Goal: Find specific page/section: Find specific page/section

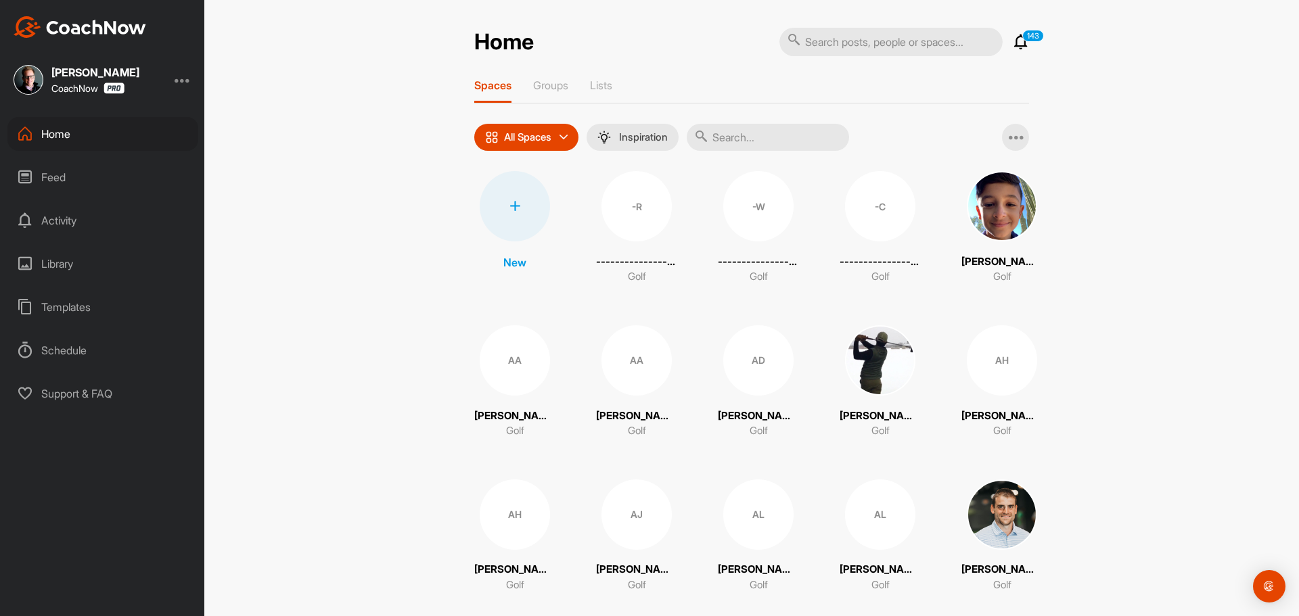
click at [750, 143] on input "text" at bounding box center [768, 137] width 162 height 27
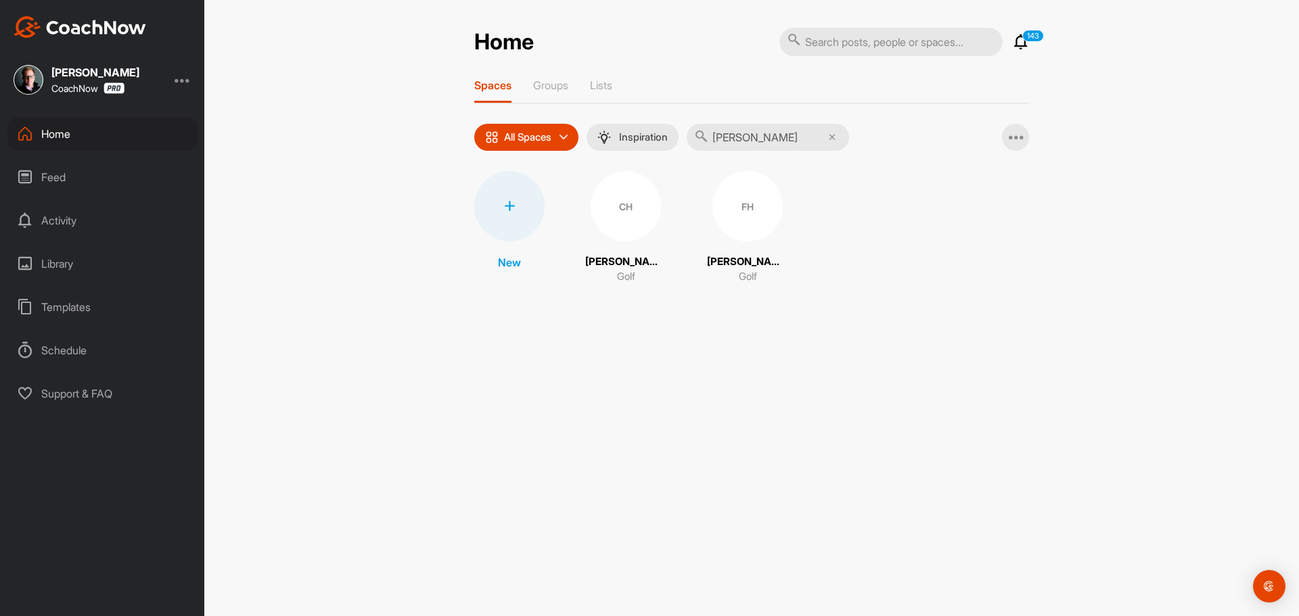
type input "[PERSON_NAME]"
click at [740, 197] on div "FH" at bounding box center [748, 206] width 70 height 70
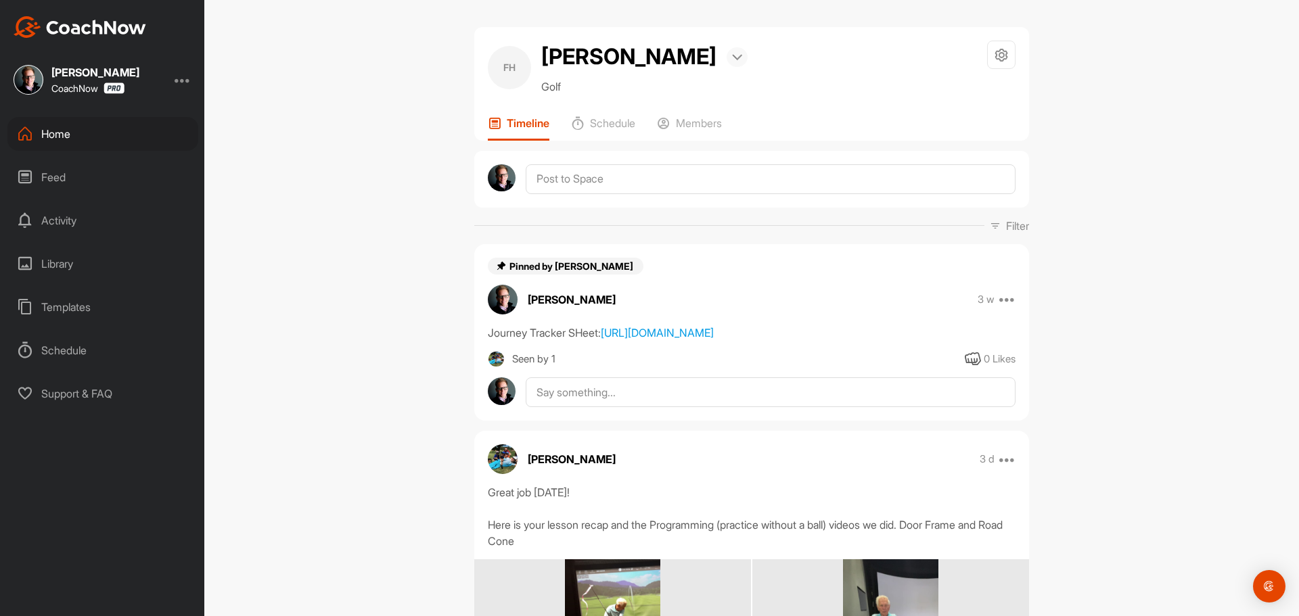
click at [732, 60] on img at bounding box center [737, 57] width 10 height 7
click at [58, 131] on div "Home" at bounding box center [102, 134] width 191 height 34
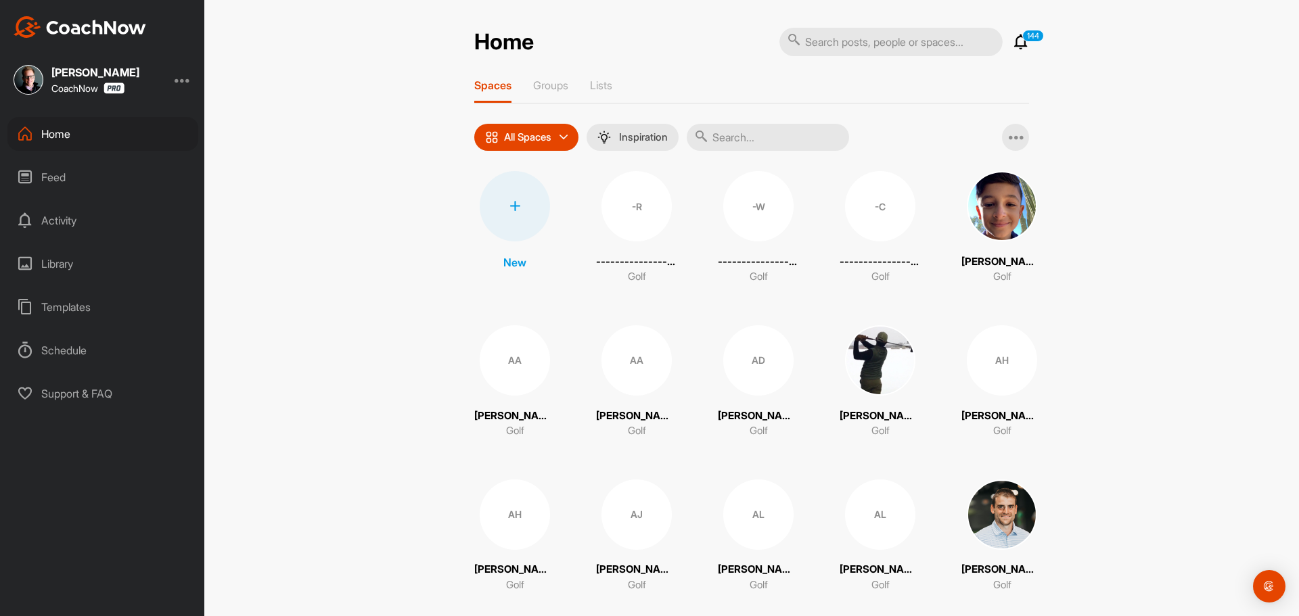
click at [734, 139] on input "text" at bounding box center [768, 137] width 162 height 27
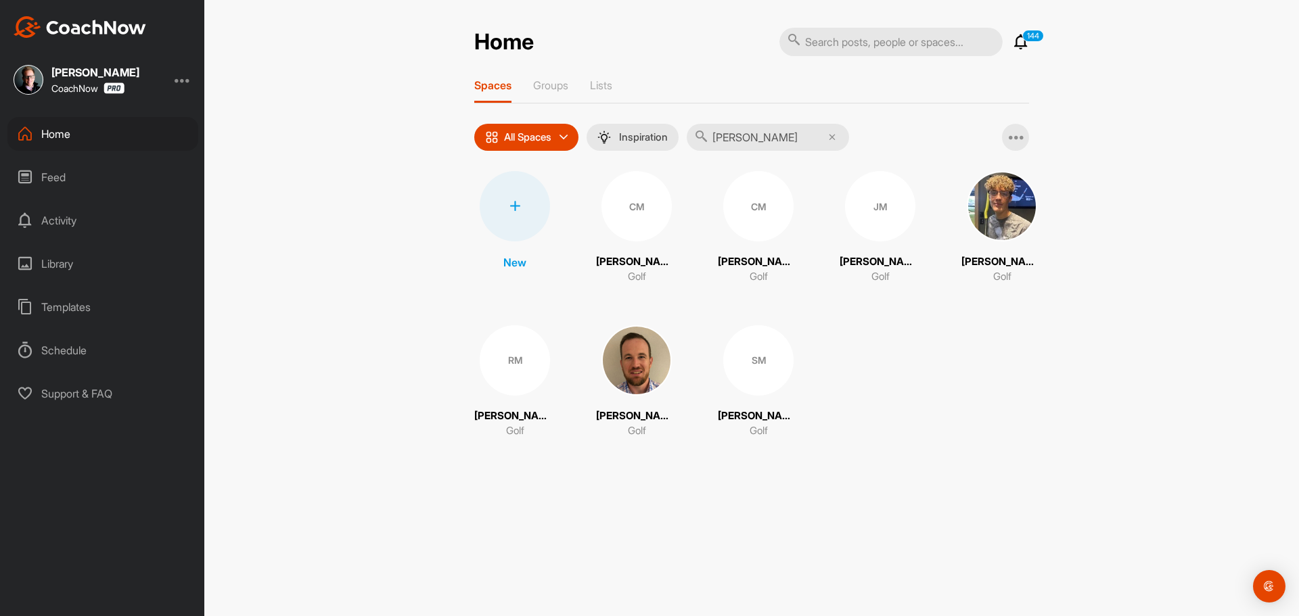
type input "[PERSON_NAME]"
click at [984, 219] on img at bounding box center [1002, 206] width 70 height 70
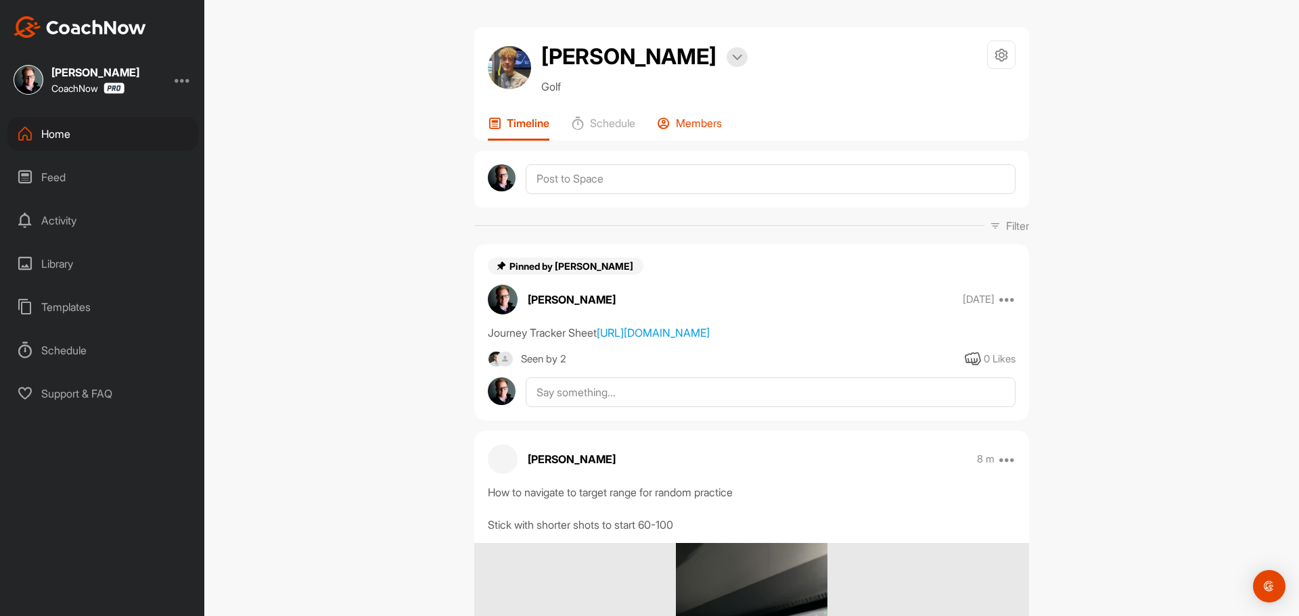
click at [702, 125] on p "Members" at bounding box center [699, 123] width 46 height 14
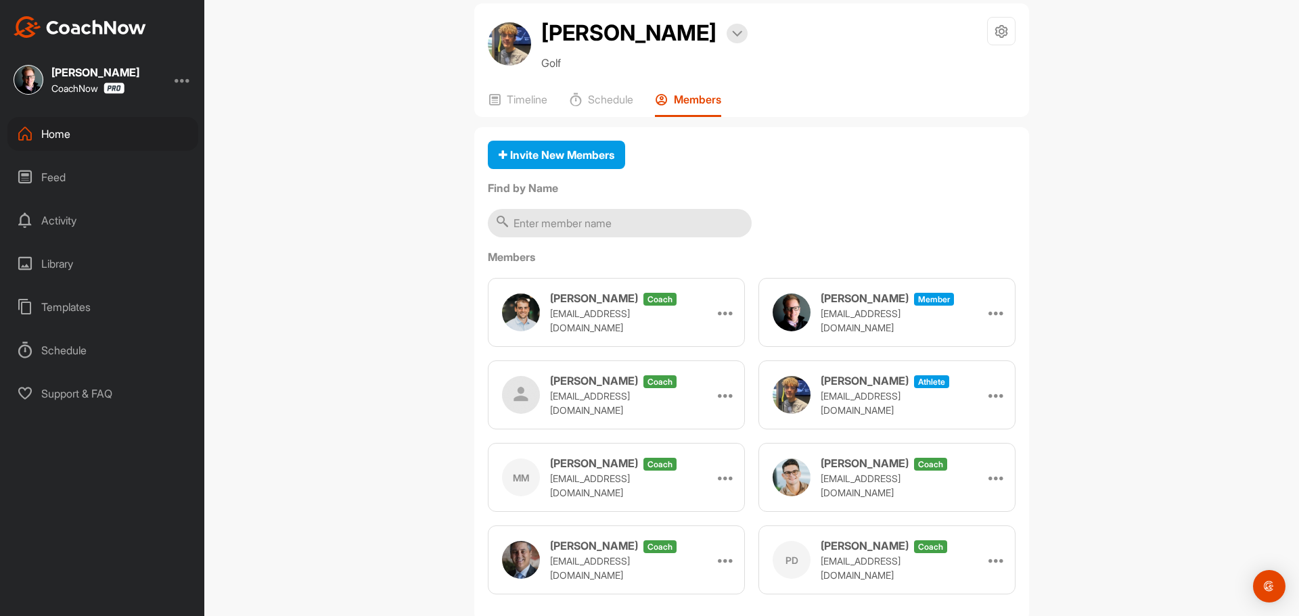
scroll to position [18, 0]
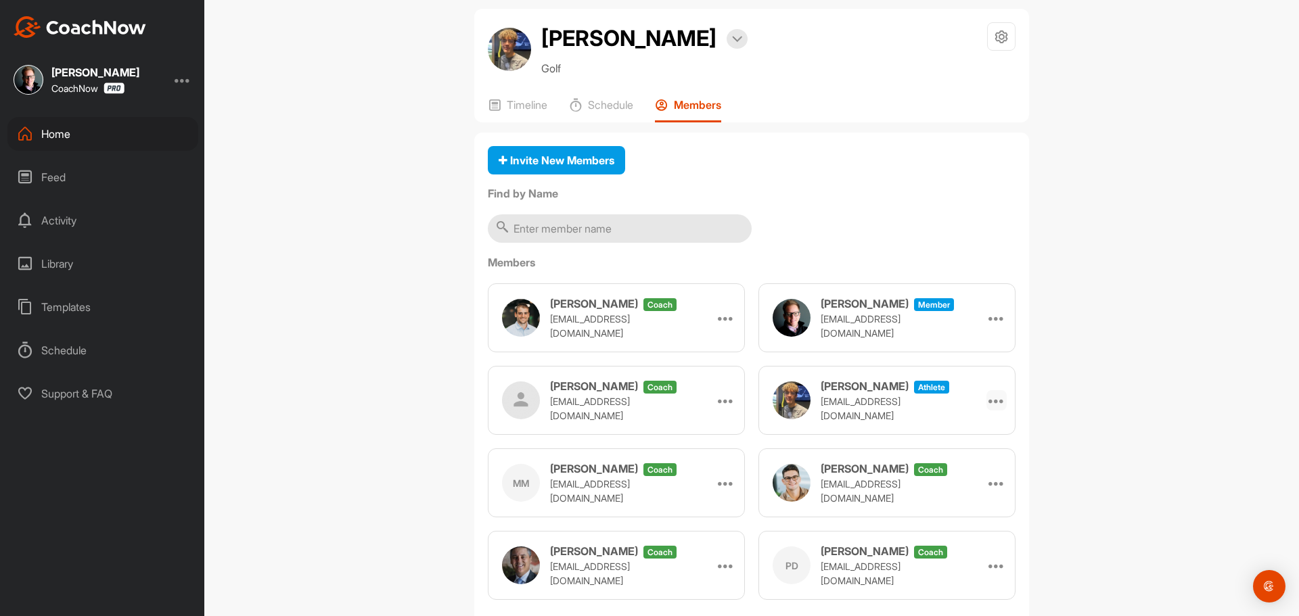
click at [997, 402] on icon at bounding box center [997, 400] width 16 height 16
click at [1133, 380] on div "[PERSON_NAME] Bookings Golf Space Settings Your Notifications Timeline Schedule…" at bounding box center [751, 308] width 1095 height 616
